Goal: Information Seeking & Learning: Understand process/instructions

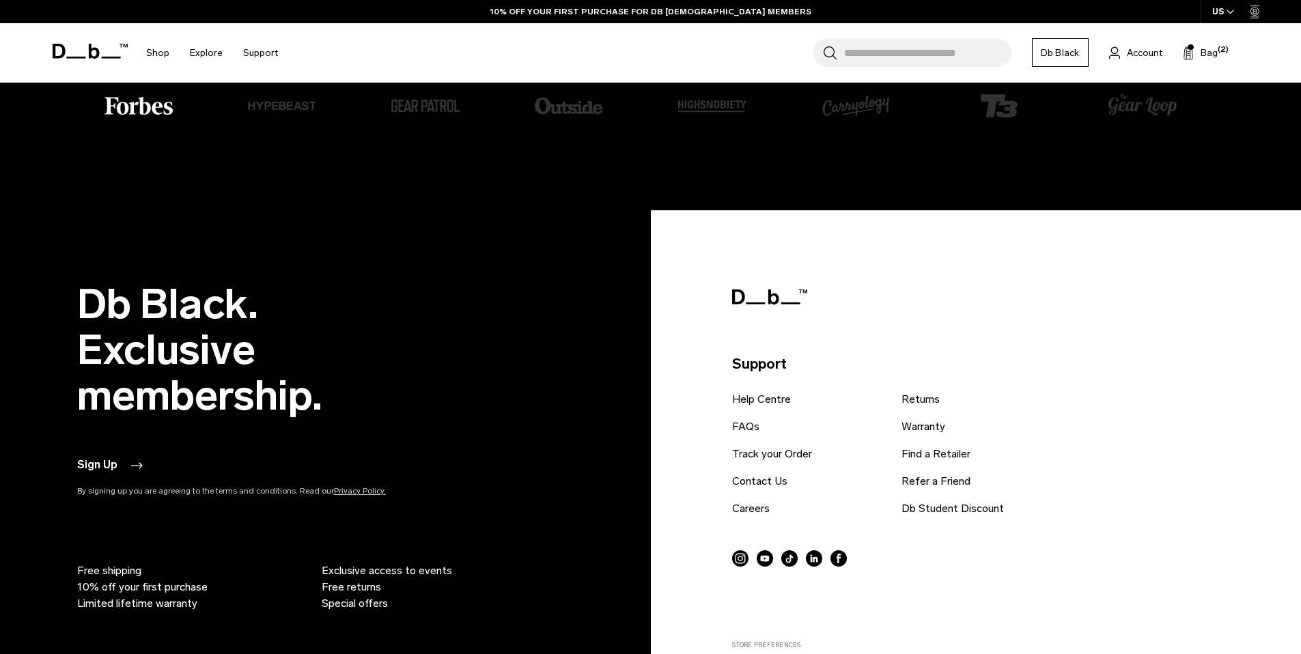
scroll to position [4083, 0]
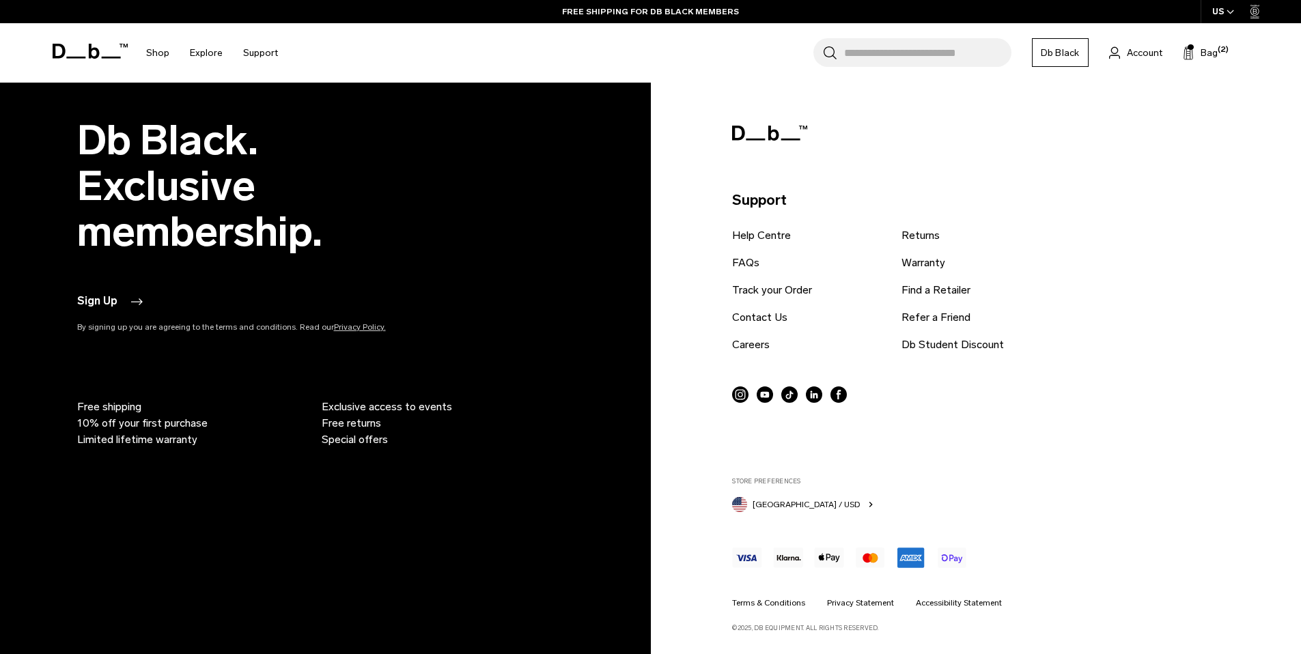
click at [337, 421] on span "Free returns" at bounding box center [351, 423] width 59 height 16
click at [356, 423] on span "Free returns" at bounding box center [351, 423] width 59 height 16
drag, startPoint x: 378, startPoint y: 421, endPoint x: 325, endPoint y: 421, distance: 52.6
click at [325, 421] on span "Free returns" at bounding box center [351, 423] width 59 height 16
click at [320, 415] on ul "Free shipping 10% off your first purchase Limited lifetime warranty Exclusive a…" at bounding box center [316, 390] width 478 height 115
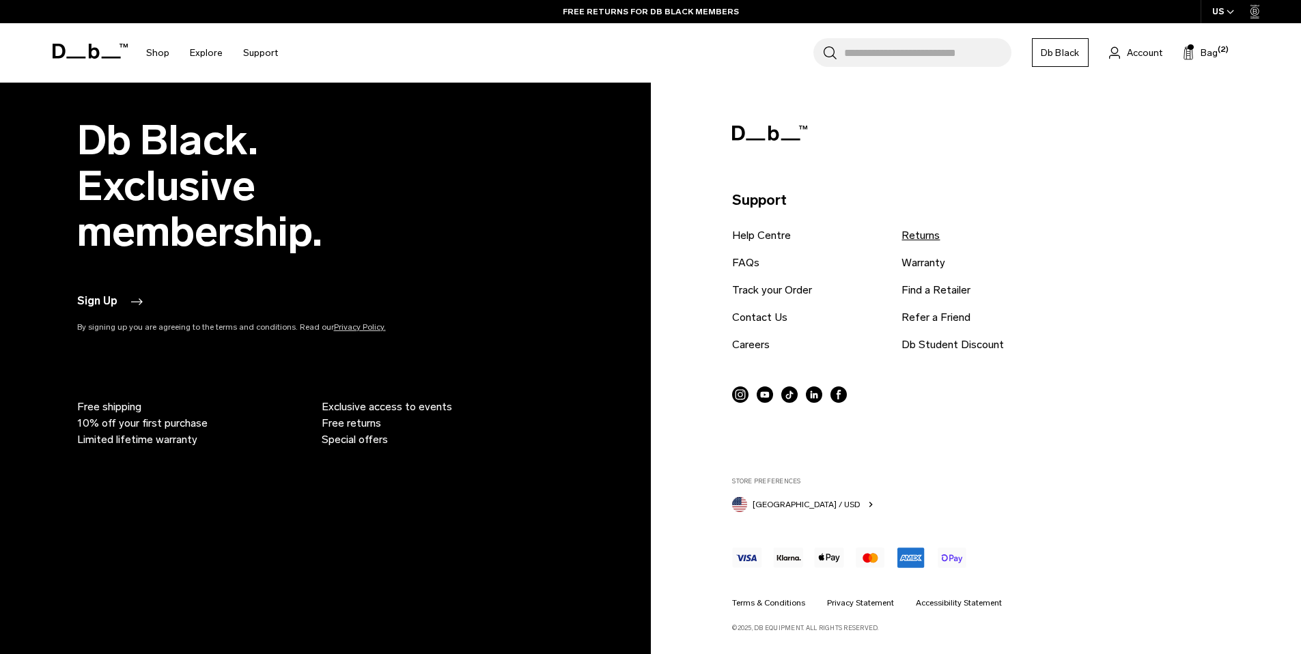
click at [930, 234] on link "Returns" at bounding box center [921, 235] width 38 height 16
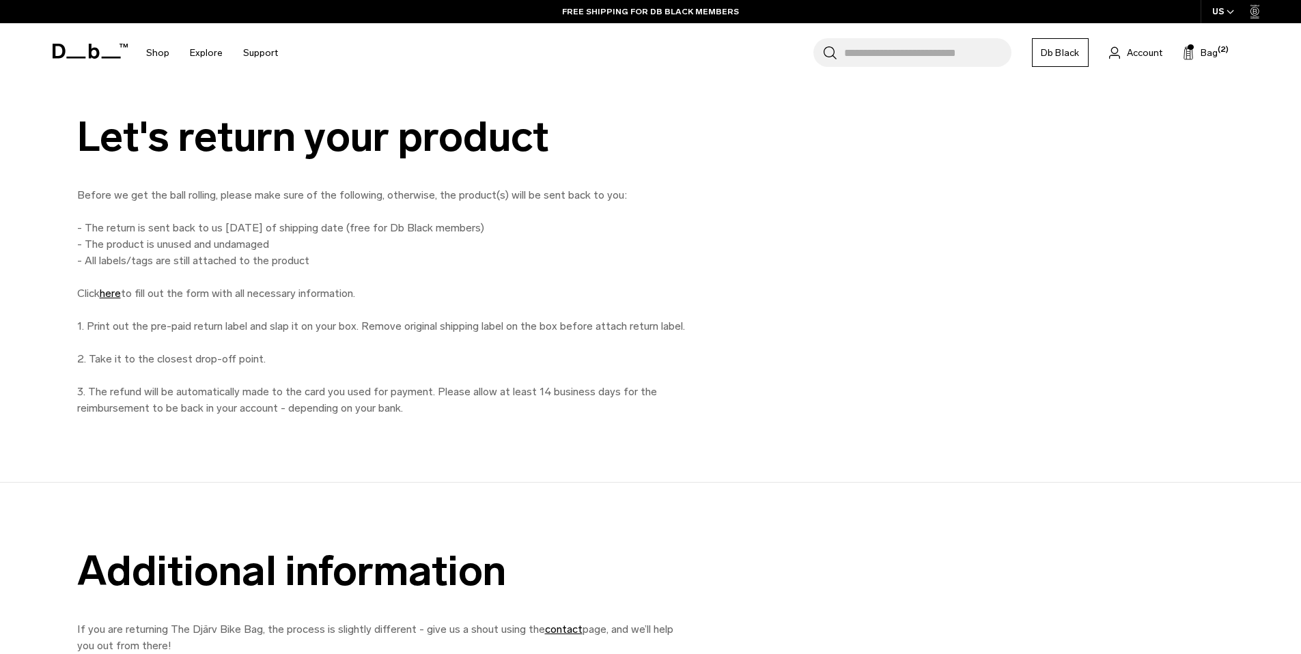
scroll to position [650, 0]
